Goal: Information Seeking & Learning: Check status

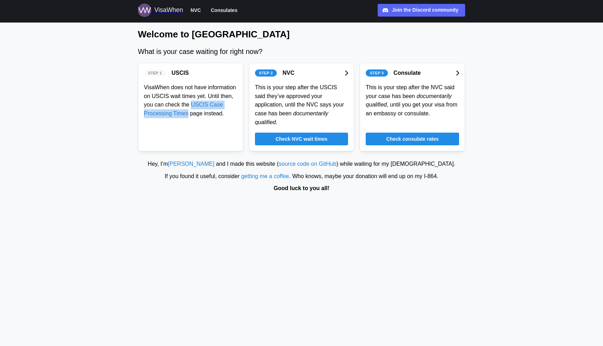
click at [173, 133] on div "Step 1 USCIS VisaWhen does not have information on USCIS wait times yet. Until …" at bounding box center [190, 107] width 105 height 88
click at [403, 138] on span "Check consulate rates" at bounding box center [412, 139] width 53 height 12
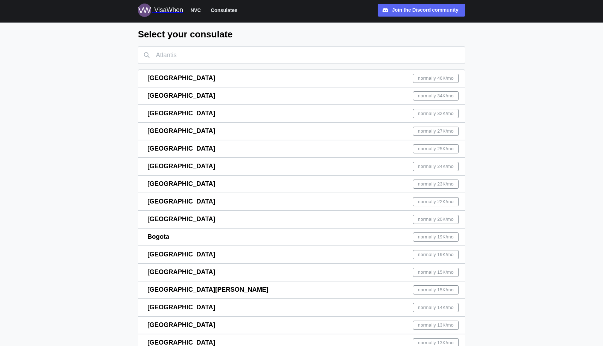
click at [420, 78] on span "normally 46K /mo" at bounding box center [436, 78] width 36 height 8
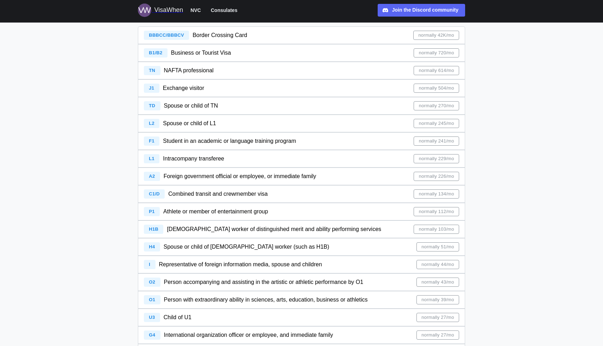
scroll to position [141, 0]
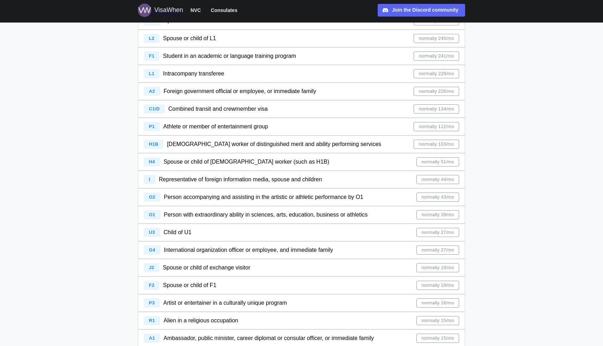
click at [242, 140] on div "[DEMOGRAPHIC_DATA] worker of distinguished merit and ability performing services" at bounding box center [274, 144] width 214 height 9
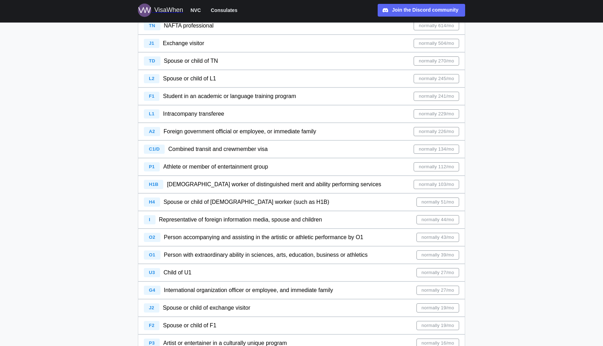
scroll to position [116, 0]
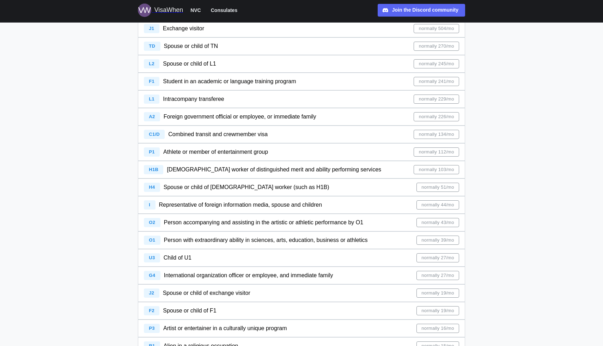
click at [198, 166] on div "[DEMOGRAPHIC_DATA] worker of distinguished merit and ability performing services" at bounding box center [274, 169] width 214 height 9
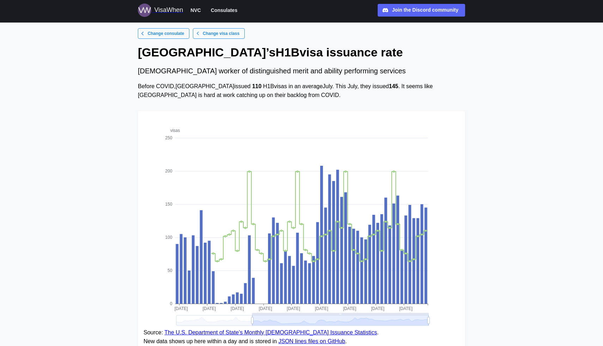
click at [43, 183] on main "Change consulate Change visa class Mexico City ’s H1B visa issuance rate Tempor…" at bounding box center [301, 203] width 603 height 407
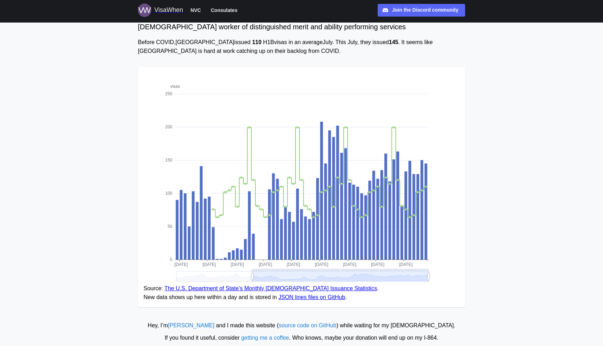
scroll to position [61, 0]
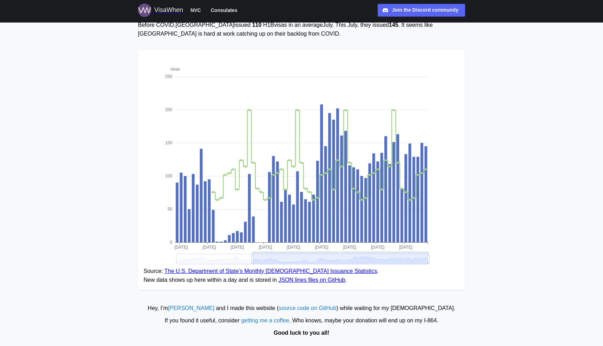
click at [563, 146] on main "Change consulate Change visa class Mexico City ’s H1B visa issuance rate Tempor…" at bounding box center [301, 142] width 603 height 407
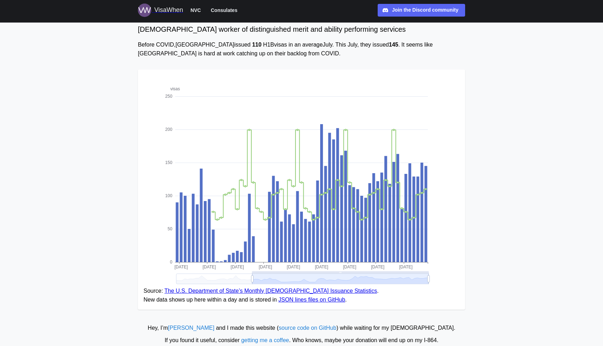
scroll to position [0, 0]
